Goal: Navigation & Orientation: Understand site structure

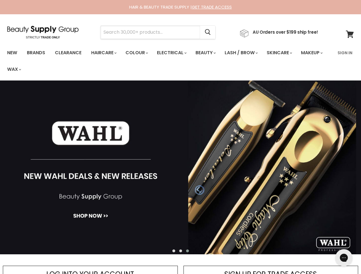
click at [152, 32] on input "Search" at bounding box center [150, 32] width 99 height 13
click at [210, 32] on icon "Search" at bounding box center [208, 32] width 6 height 6
click at [105, 53] on link "Haircare" at bounding box center [103, 53] width 33 height 12
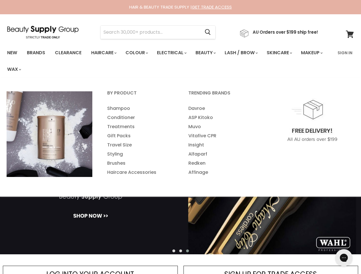
click at [140, 53] on link "Colour" at bounding box center [136, 53] width 30 height 12
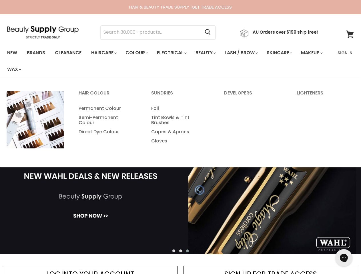
click at [175, 53] on link "Electrical" at bounding box center [171, 53] width 37 height 12
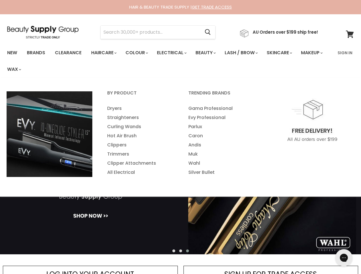
click at [210, 53] on link "Beauty" at bounding box center [205, 53] width 28 height 12
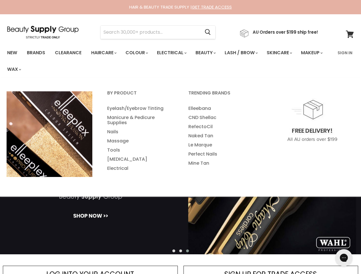
click at [247, 53] on link "Lash / Brow" at bounding box center [240, 53] width 41 height 12
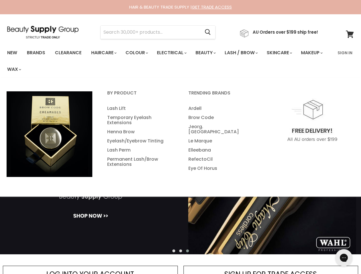
click at [286, 53] on link "Skincare" at bounding box center [278, 53] width 33 height 12
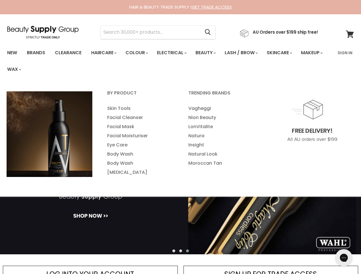
click at [296, 59] on link "Makeup" at bounding box center [310, 53] width 29 height 12
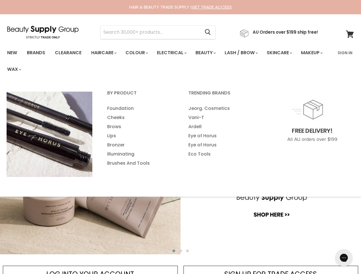
click at [25, 69] on link "Wax" at bounding box center [14, 69] width 22 height 12
